Goal: Communication & Community: Answer question/provide support

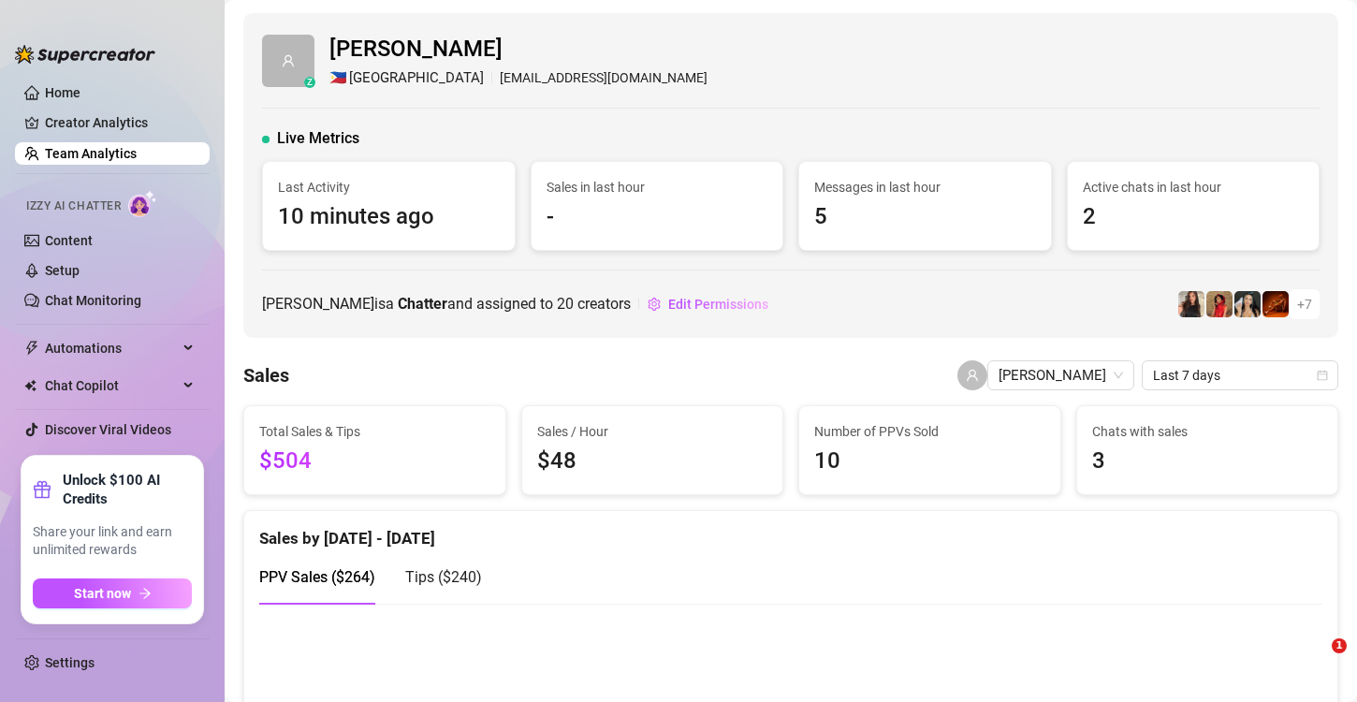
click at [123, 64] on img at bounding box center [85, 54] width 140 height 19
click at [77, 100] on link "Home" at bounding box center [63, 92] width 36 height 15
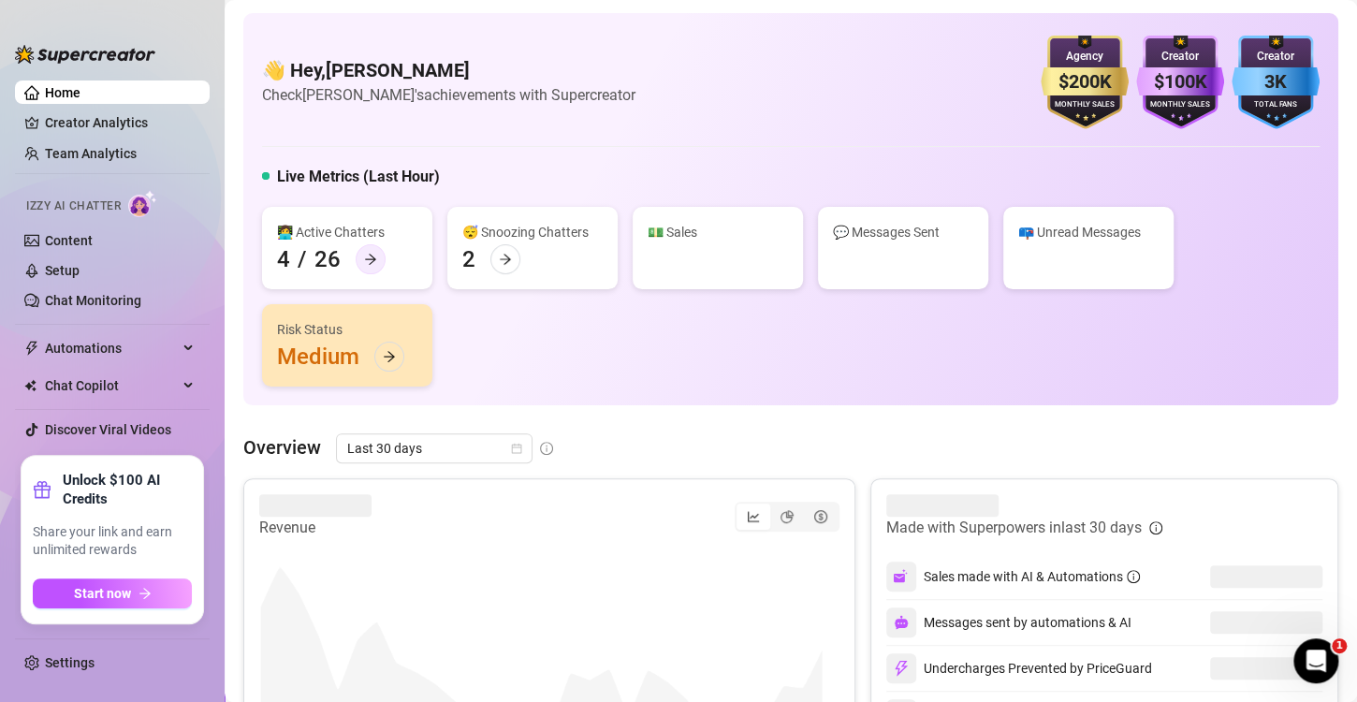
click at [364, 212] on div "👩‍💻 Active Chatters 4 / 26" at bounding box center [347, 248] width 170 height 82
click at [364, 262] on icon "arrow-right" at bounding box center [370, 259] width 13 height 13
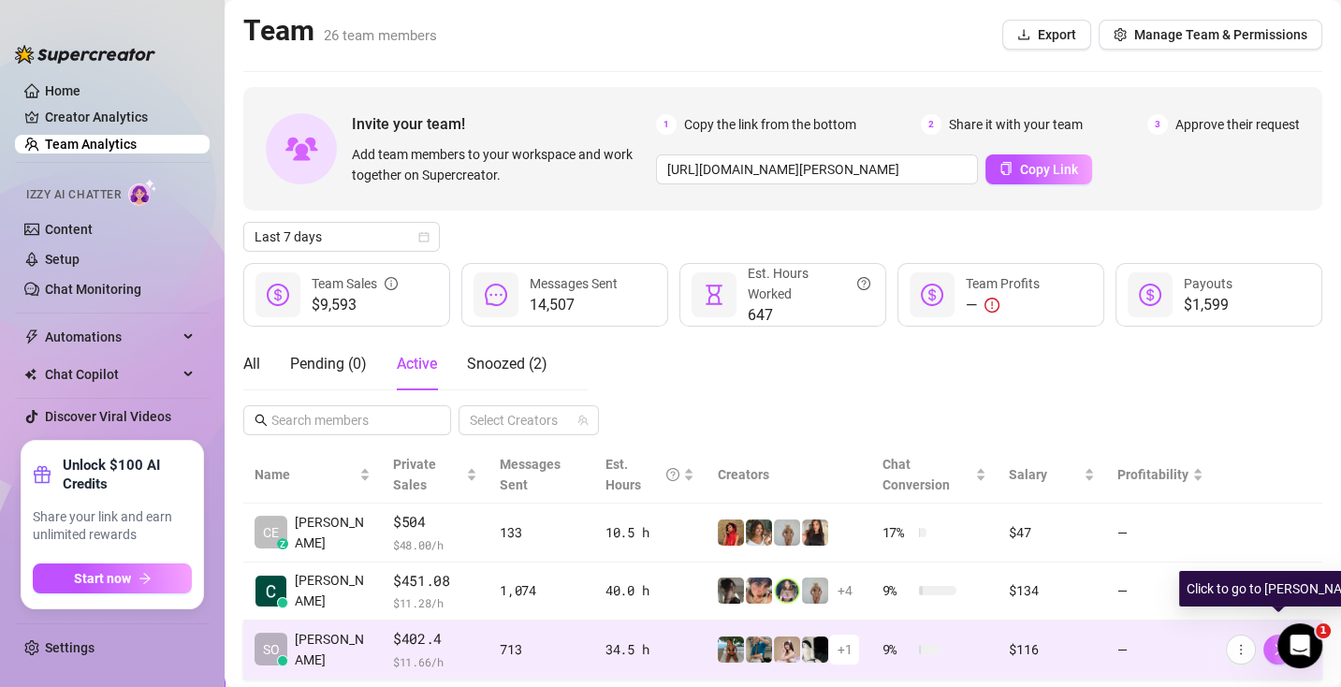
click at [1269, 657] on button "button" at bounding box center [1278, 650] width 30 height 30
